Goal: Navigation & Orientation: Find specific page/section

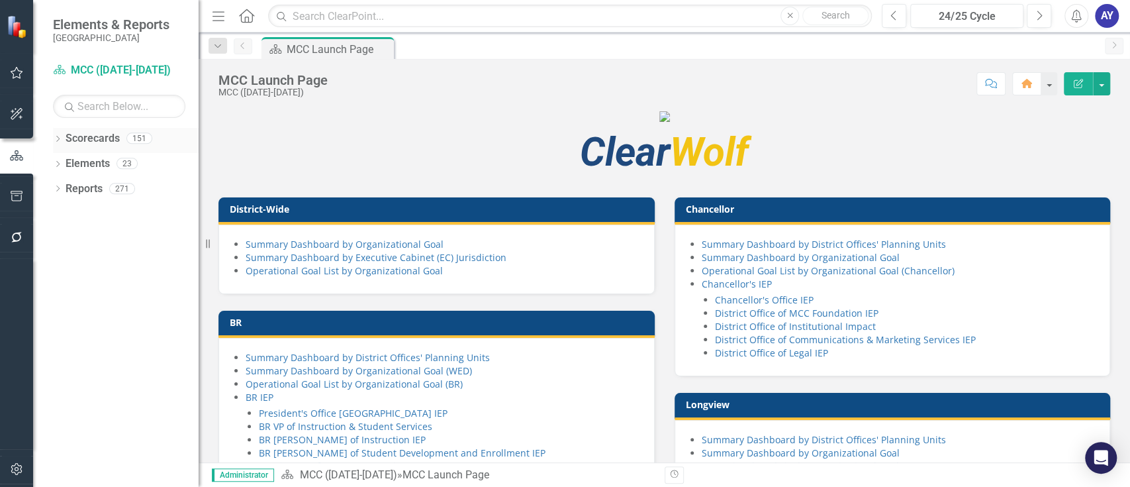
click at [97, 132] on link "Scorecards" at bounding box center [93, 138] width 54 height 15
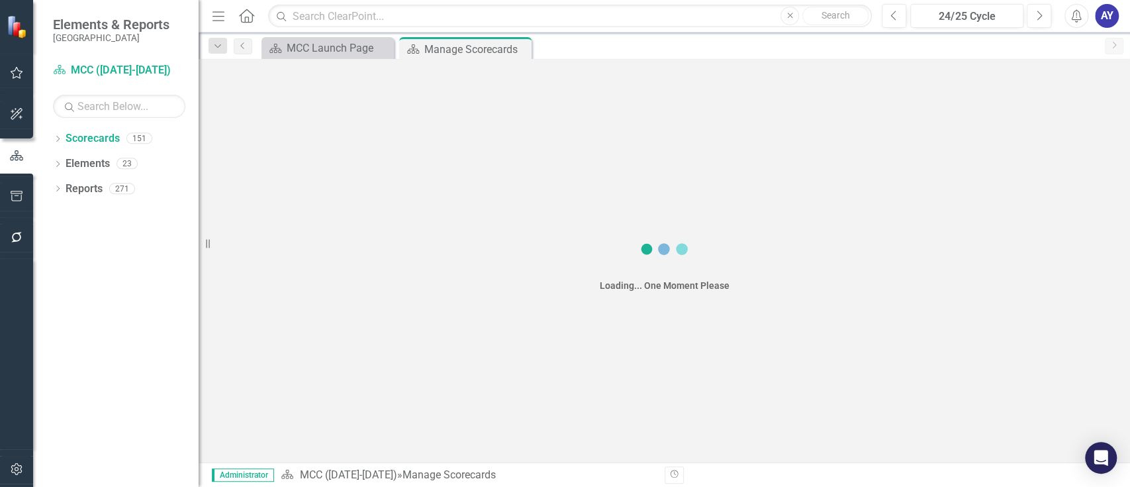
click at [58, 135] on div "Dropdown" at bounding box center [57, 139] width 9 height 11
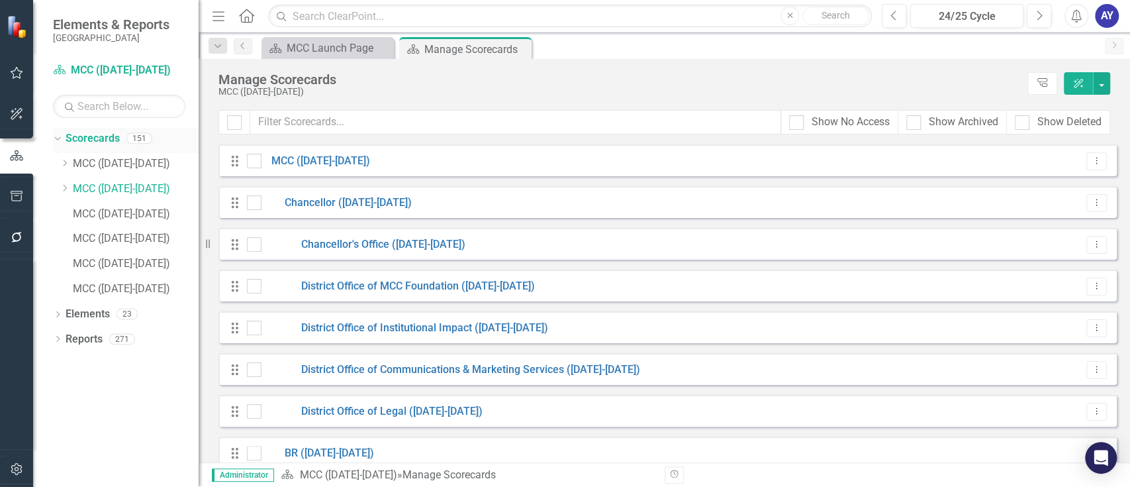
click at [56, 140] on icon "Dropdown" at bounding box center [55, 137] width 7 height 9
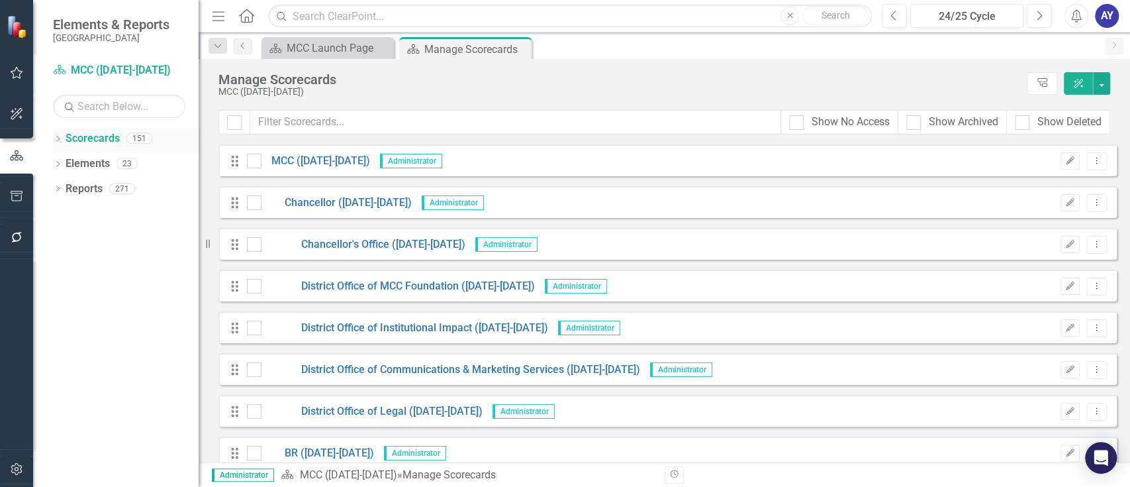
click at [56, 141] on icon "Dropdown" at bounding box center [57, 139] width 9 height 7
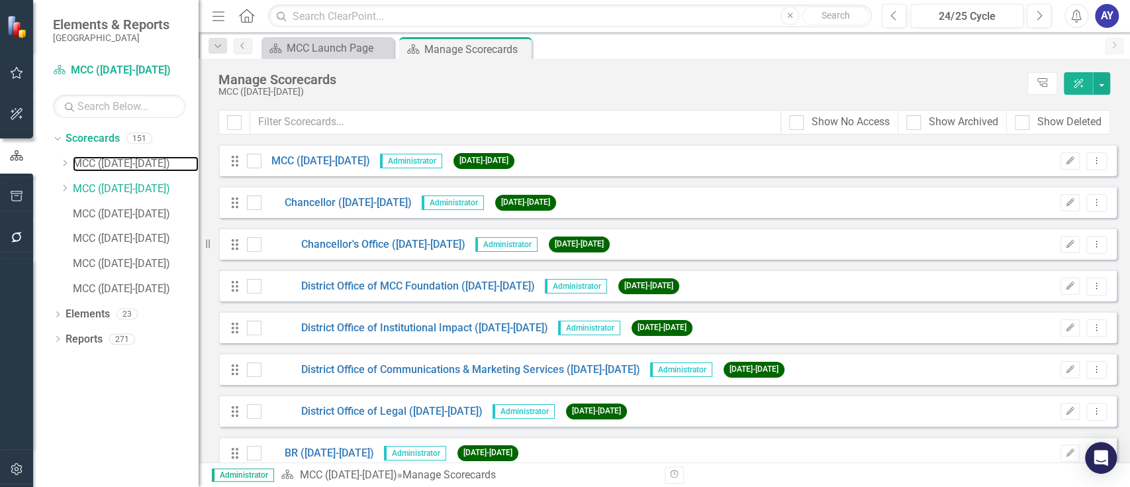
click at [108, 165] on link "MCC ([DATE]-[DATE])" at bounding box center [136, 163] width 126 height 15
click at [120, 164] on link "MCC ([DATE]-[DATE])" at bounding box center [136, 163] width 126 height 15
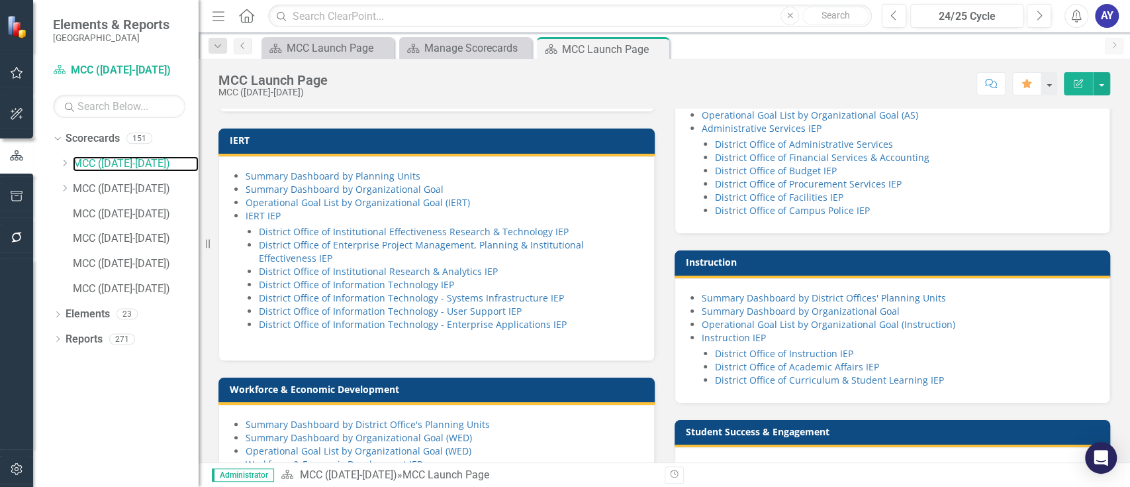
scroll to position [814, 0]
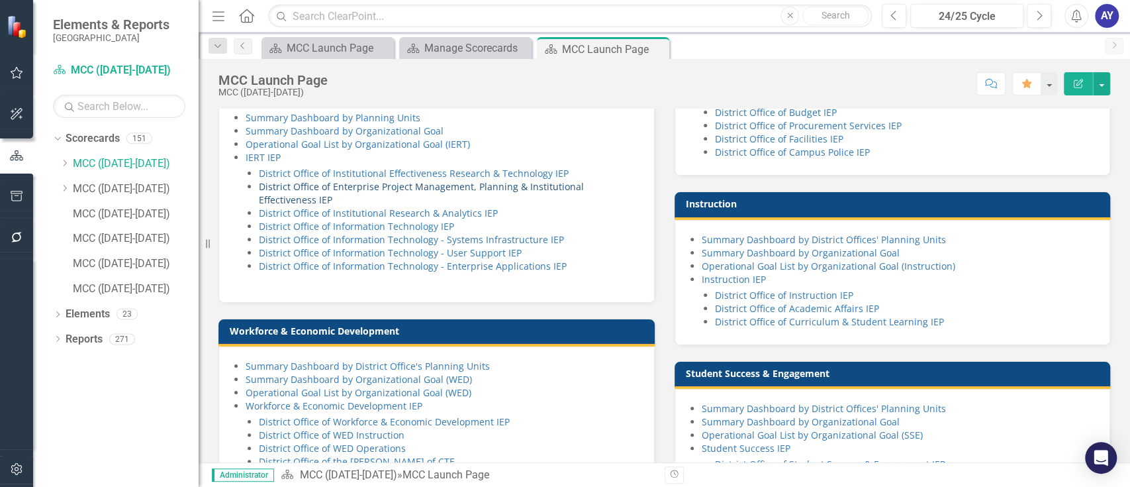
click at [584, 206] on link "District Office of Enterprise Project Management, Planning & Institutional Effe…" at bounding box center [421, 193] width 325 height 26
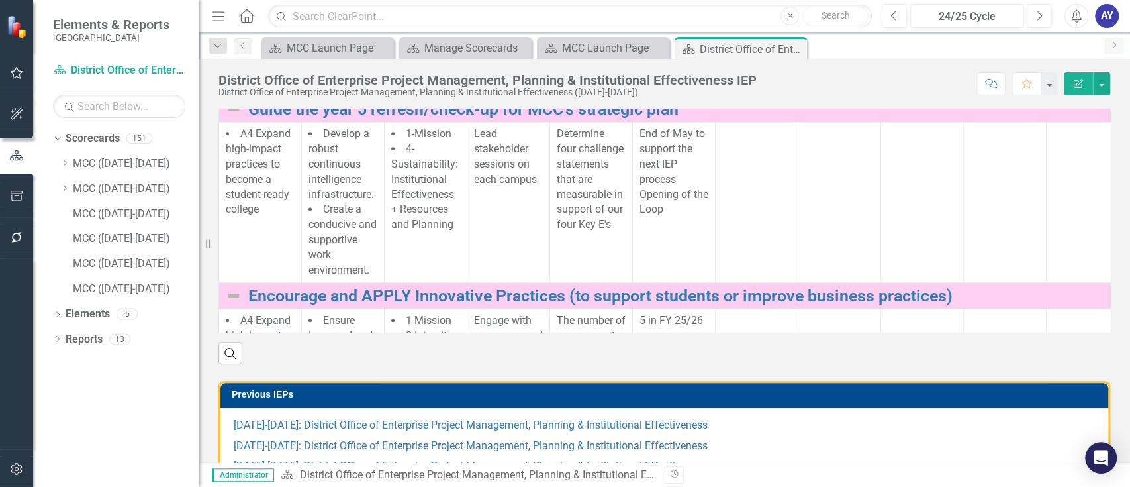
scroll to position [596, 0]
